Goal: Information Seeking & Learning: Learn about a topic

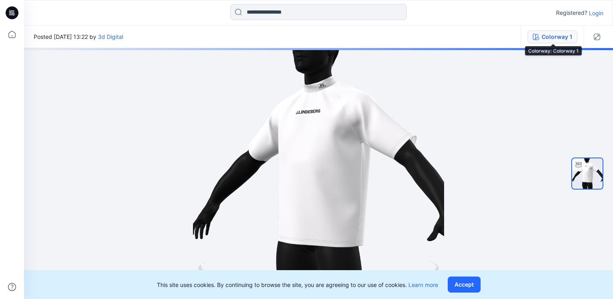
click at [545, 41] on div "Colorway 1" at bounding box center [557, 37] width 31 height 9
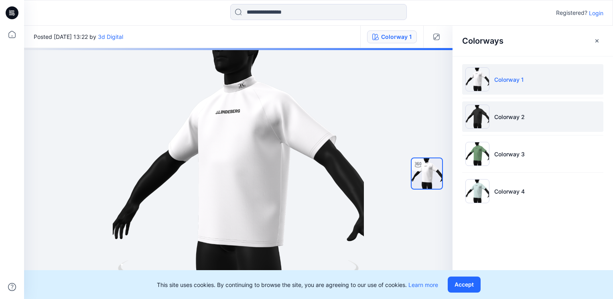
click at [488, 120] on img at bounding box center [478, 117] width 24 height 24
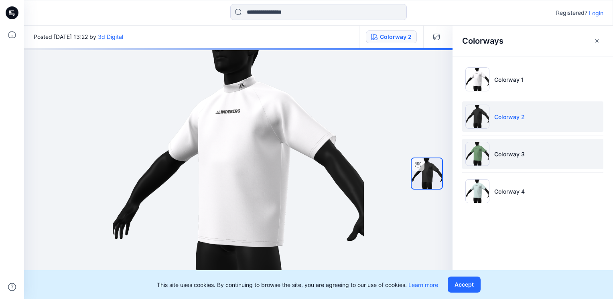
click at [478, 151] on img at bounding box center [478, 154] width 24 height 24
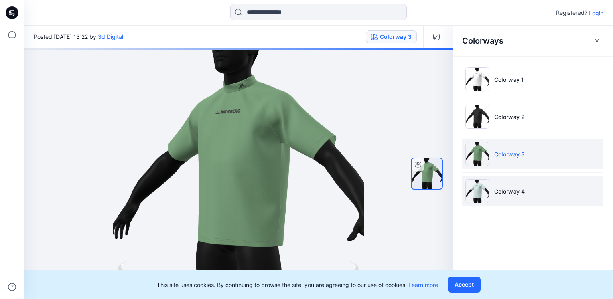
click at [482, 197] on img at bounding box center [478, 191] width 24 height 24
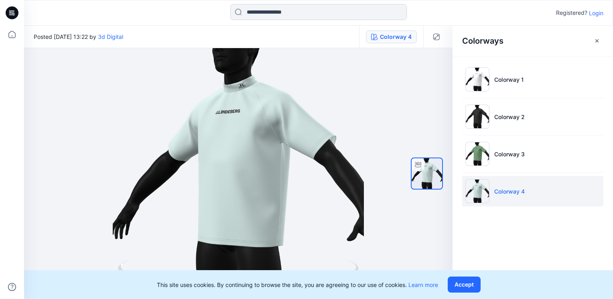
click at [290, 12] on input at bounding box center [318, 12] width 177 height 16
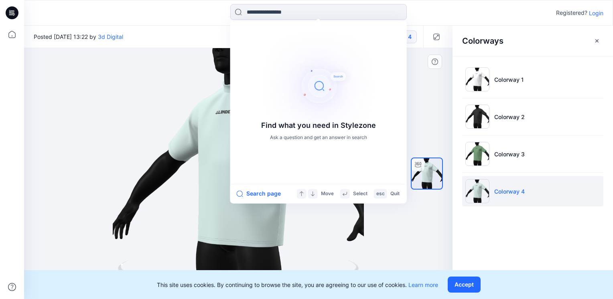
click at [161, 67] on div at bounding box center [238, 173] width 429 height 251
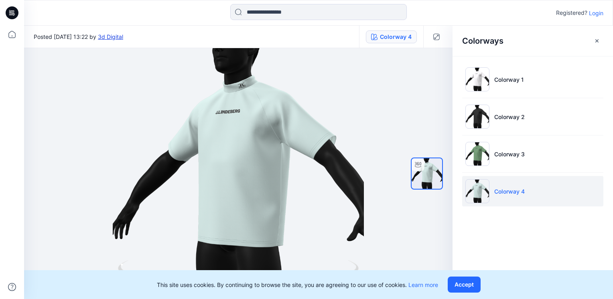
click at [123, 39] on link "3d Digital" at bounding box center [110, 36] width 25 height 7
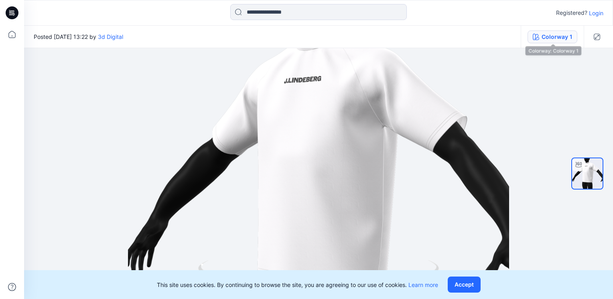
click at [542, 37] on button "Colorway 1" at bounding box center [553, 37] width 50 height 13
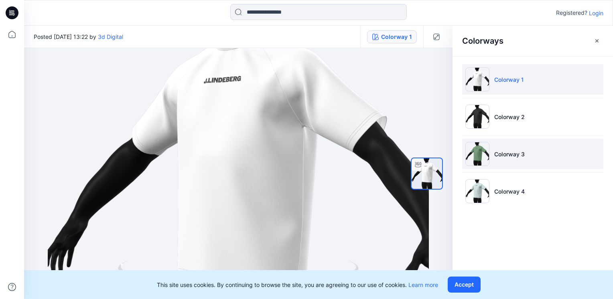
click at [490, 161] on li "Colorway 3" at bounding box center [532, 154] width 141 height 31
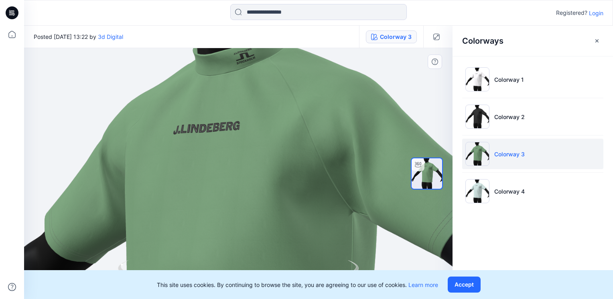
drag, startPoint x: 370, startPoint y: 129, endPoint x: 373, endPoint y: 251, distance: 122.1
click at [374, 251] on img at bounding box center [235, 296] width 685 height 685
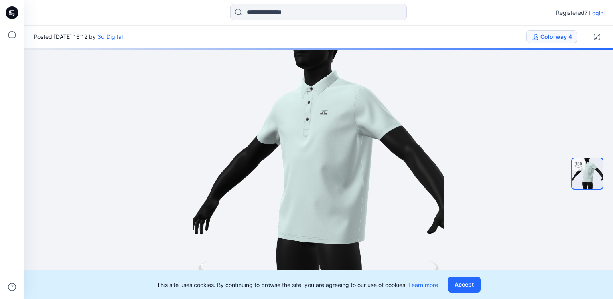
click at [556, 37] on div "Colorway 4" at bounding box center [557, 37] width 32 height 9
click at [556, 37] on div at bounding box center [533, 41] width 161 height 30
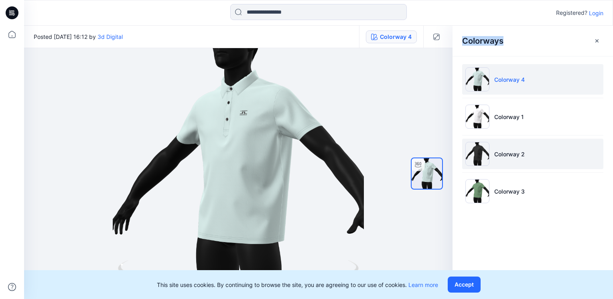
click at [484, 157] on img at bounding box center [478, 154] width 24 height 24
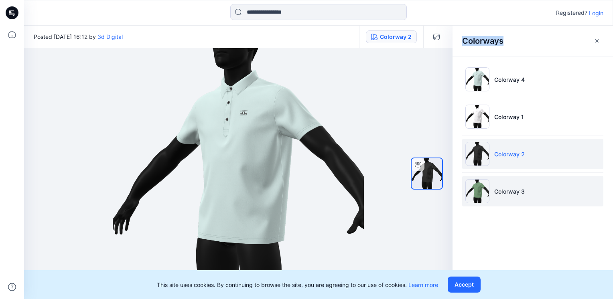
click at [478, 185] on img at bounding box center [478, 191] width 24 height 24
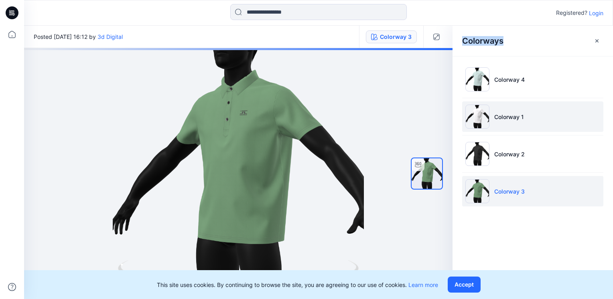
click at [476, 126] on img at bounding box center [478, 117] width 24 height 24
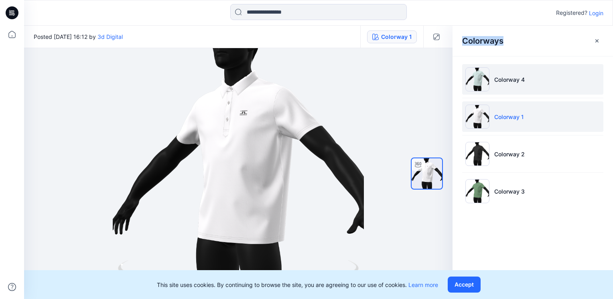
click at [482, 75] on img at bounding box center [478, 79] width 24 height 24
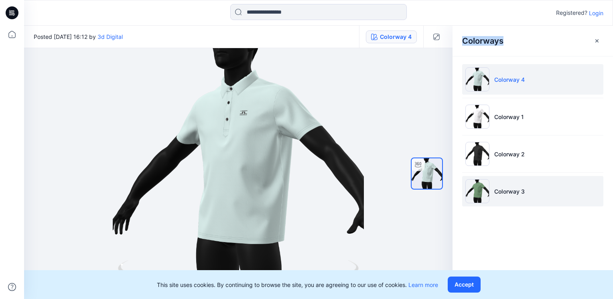
click at [477, 194] on img at bounding box center [478, 191] width 24 height 24
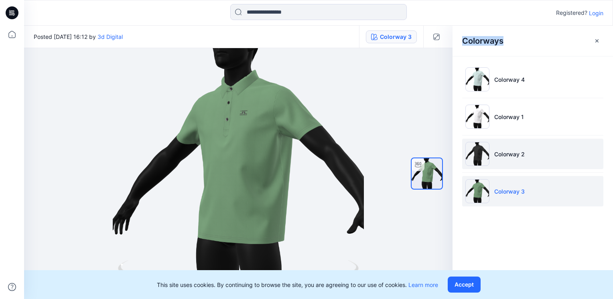
click at [478, 156] on img at bounding box center [478, 154] width 24 height 24
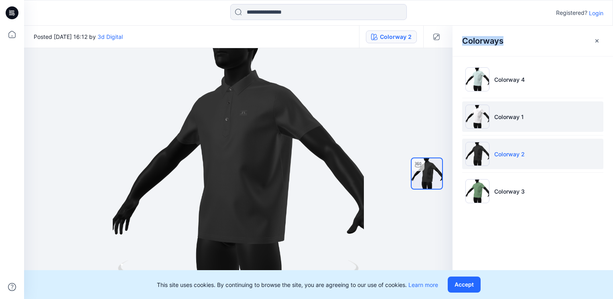
click at [482, 116] on img at bounding box center [478, 117] width 24 height 24
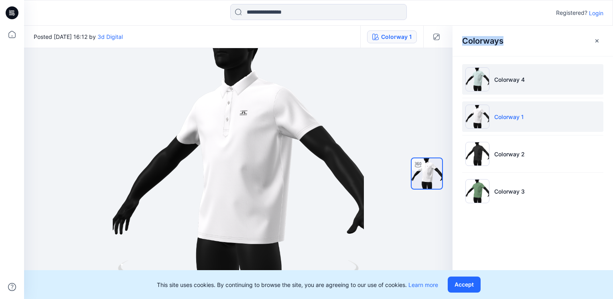
drag, startPoint x: 482, startPoint y: 116, endPoint x: 479, endPoint y: 78, distance: 37.9
click at [479, 78] on img at bounding box center [478, 79] width 24 height 24
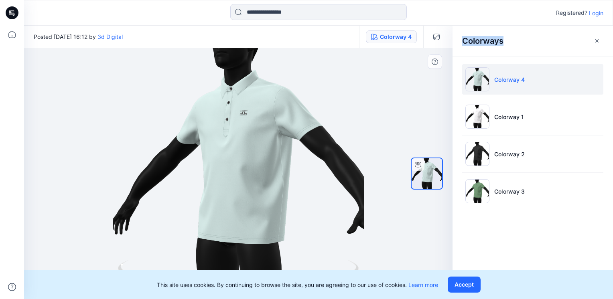
drag, startPoint x: 285, startPoint y: 132, endPoint x: 225, endPoint y: 150, distance: 62.1
click at [276, 138] on div at bounding box center [238, 173] width 429 height 251
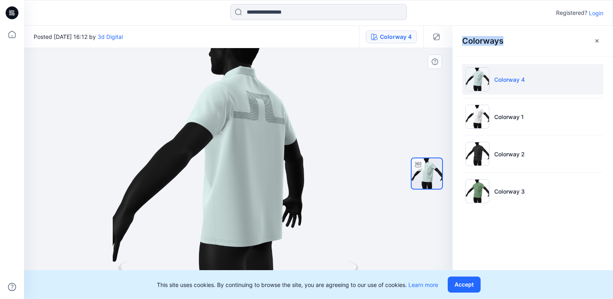
drag, startPoint x: 225, startPoint y: 150, endPoint x: 203, endPoint y: 150, distance: 22.5
click at [203, 150] on div at bounding box center [238, 173] width 429 height 251
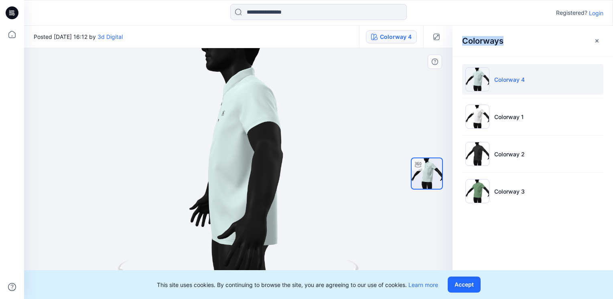
drag, startPoint x: 149, startPoint y: 151, endPoint x: 196, endPoint y: 159, distance: 47.3
click at [196, 159] on div at bounding box center [238, 173] width 429 height 251
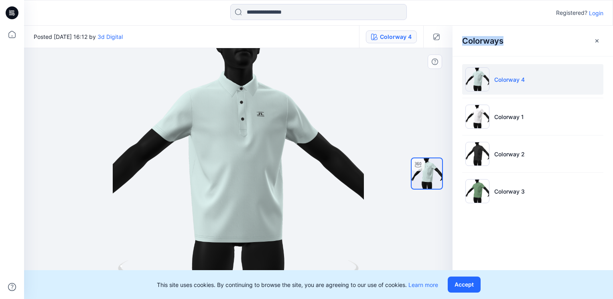
drag, startPoint x: 258, startPoint y: 148, endPoint x: 330, endPoint y: 139, distance: 72.5
click at [330, 139] on div at bounding box center [238, 173] width 429 height 251
drag, startPoint x: 326, startPoint y: 150, endPoint x: 346, endPoint y: 146, distance: 19.8
click at [346, 146] on div at bounding box center [238, 173] width 429 height 251
